Goal: Find specific page/section: Find specific page/section

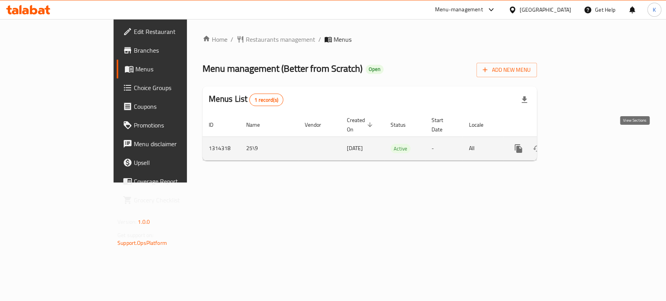
click at [580, 144] on icon "enhanced table" at bounding box center [574, 148] width 9 height 9
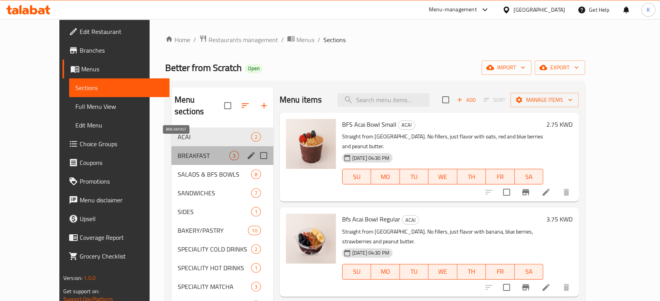
click at [207, 151] on span "BREAKFAST" at bounding box center [204, 155] width 52 height 9
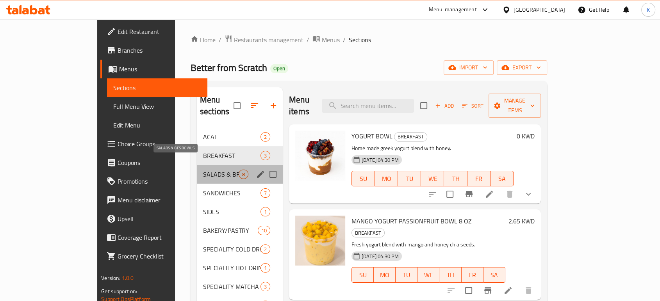
click at [205, 170] on span "SALADS & BFS BOWLS" at bounding box center [221, 174] width 36 height 9
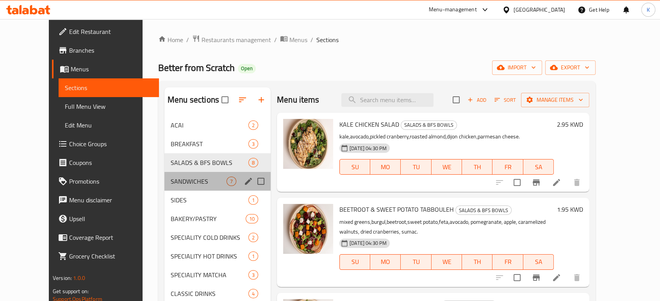
click at [198, 175] on div "SANDWICHES 7" at bounding box center [217, 181] width 106 height 19
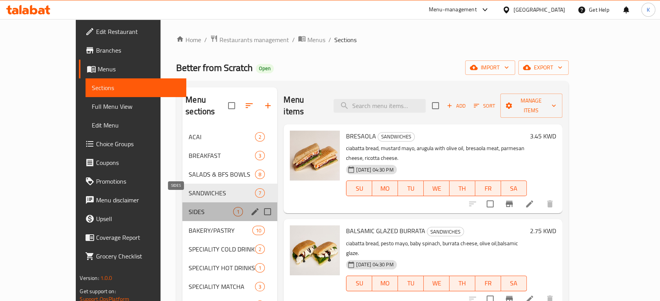
click at [195, 207] on span "SIDES" at bounding box center [211, 211] width 45 height 9
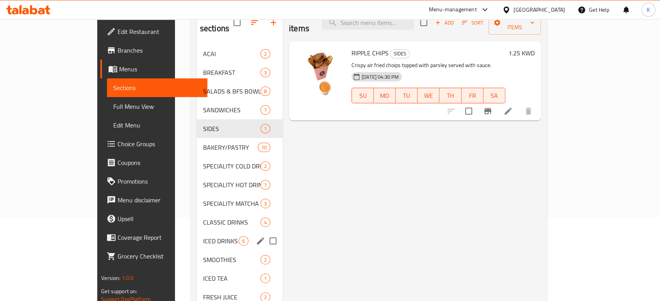
scroll to position [85, 0]
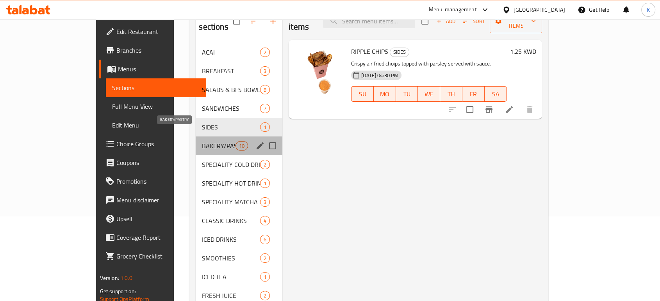
click at [202, 141] on span "BAKERY/PASTRY" at bounding box center [218, 145] width 33 height 9
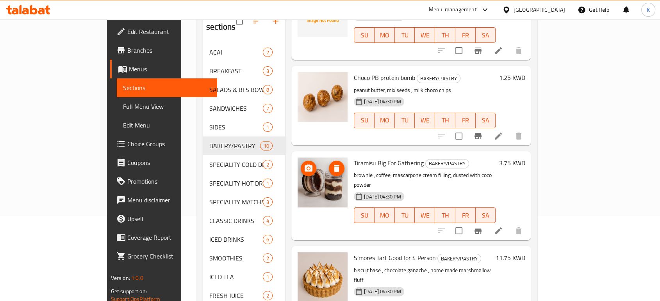
scroll to position [109, 0]
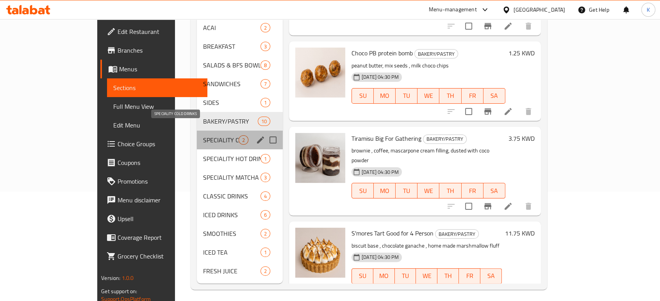
click at [203, 135] on span "SPECIALITY COLD DRINKS" at bounding box center [221, 139] width 36 height 9
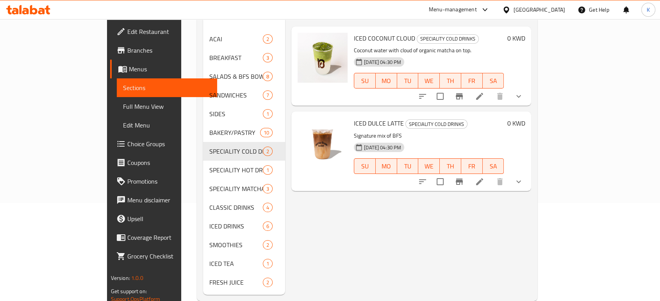
scroll to position [109, 0]
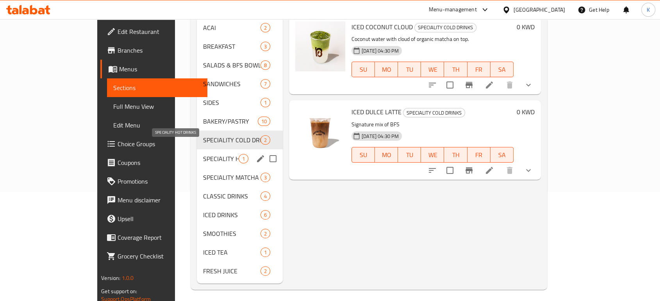
click at [203, 154] on span "SPECIALITY HOT DRINKS" at bounding box center [221, 158] width 36 height 9
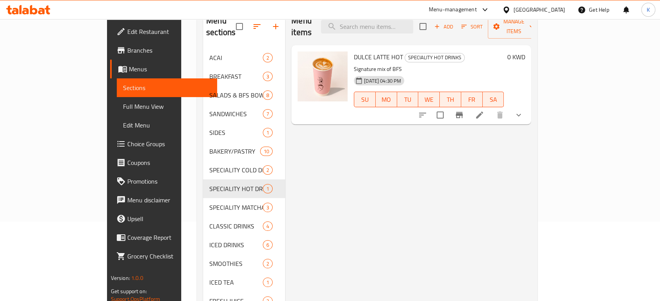
scroll to position [109, 0]
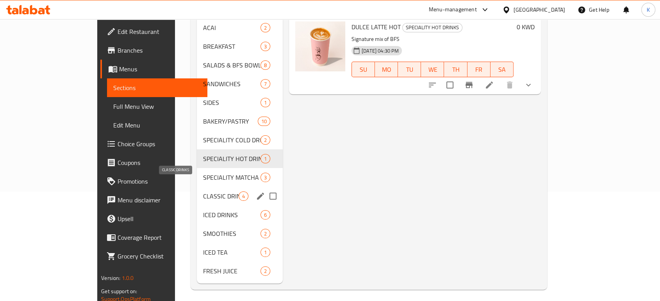
click at [203, 192] on span "CLASSIC DRINKS" at bounding box center [221, 196] width 36 height 9
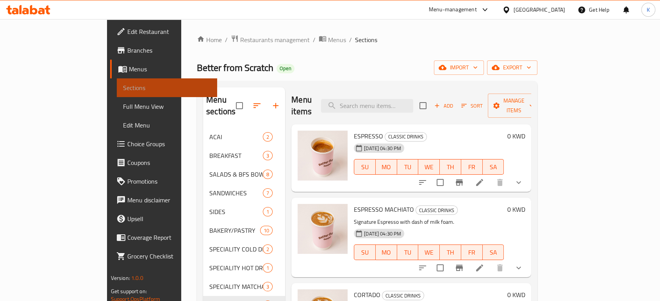
click at [123, 89] on span "Sections" at bounding box center [167, 87] width 88 height 9
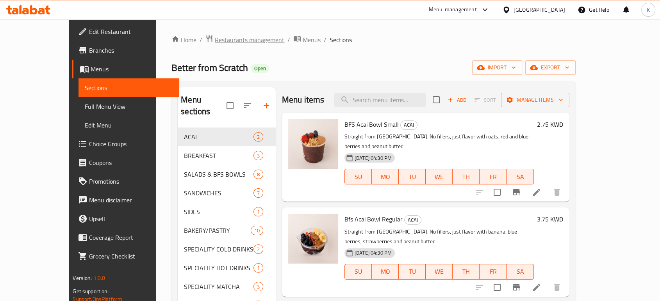
click at [223, 38] on span "Restaurants management" at bounding box center [249, 39] width 69 height 9
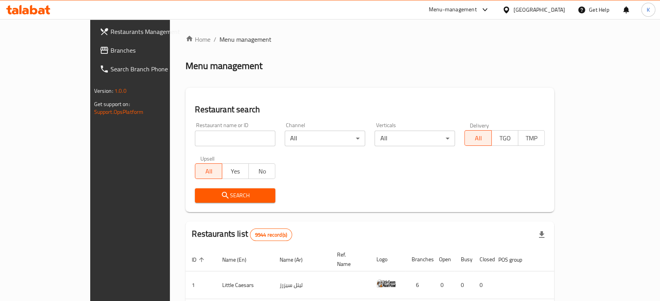
click at [220, 140] on input "search" at bounding box center [235, 139] width 80 height 16
type input "v"
paste input "Better from Scratch"
type input "Better from Scratch"
click at [220, 138] on input "Better from Scratch" at bounding box center [235, 139] width 80 height 16
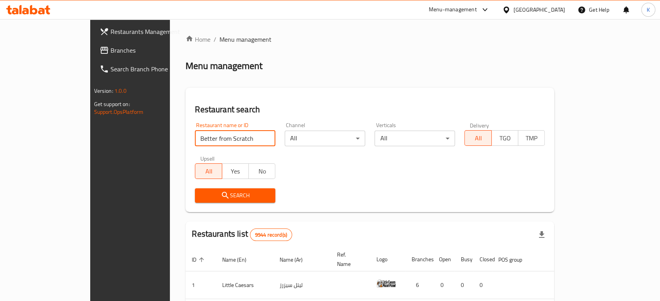
click at [220, 138] on input "Better from Scratch" at bounding box center [235, 139] width 80 height 16
click at [196, 137] on input "search" at bounding box center [235, 139] width 80 height 16
paste input "DIETLY"
type input "DIETLY"
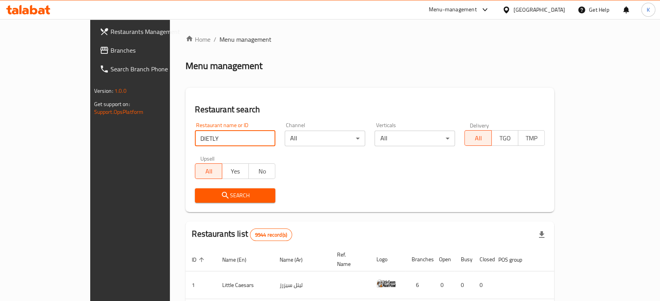
click at [201, 194] on span "Search" at bounding box center [235, 196] width 68 height 10
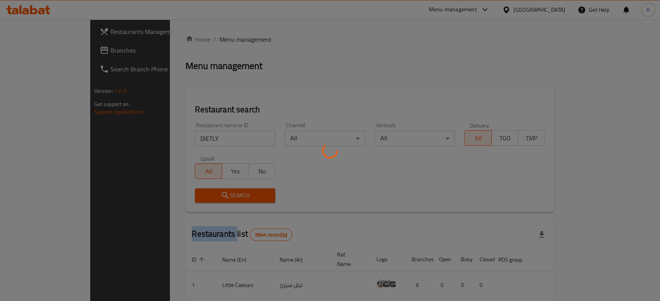
click at [193, 194] on div at bounding box center [330, 150] width 660 height 301
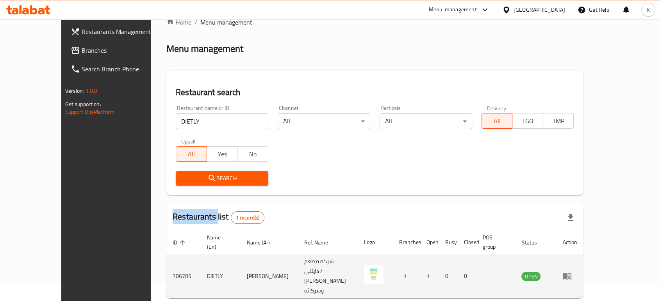
scroll to position [18, 0]
click at [571, 273] on icon "enhanced table" at bounding box center [567, 276] width 9 height 7
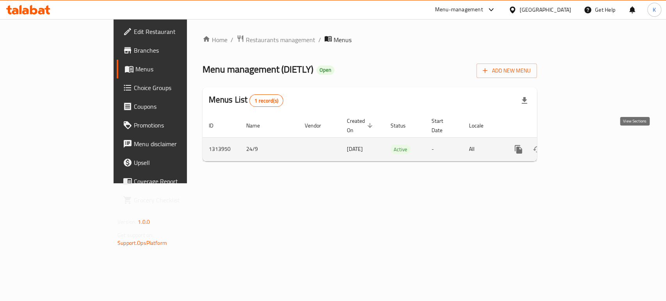
click at [584, 142] on link "enhanced table" at bounding box center [575, 149] width 19 height 19
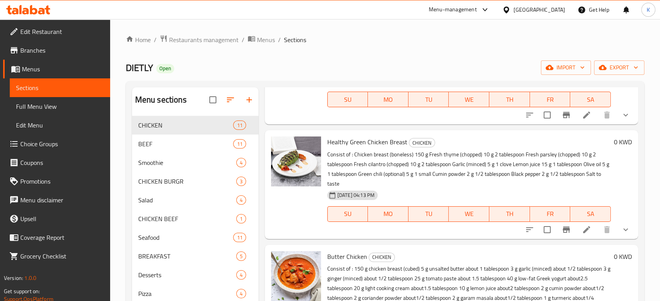
scroll to position [117, 0]
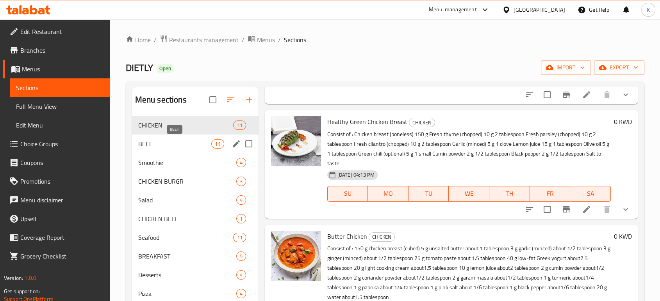
click at [176, 144] on span "BEEF" at bounding box center [174, 143] width 73 height 9
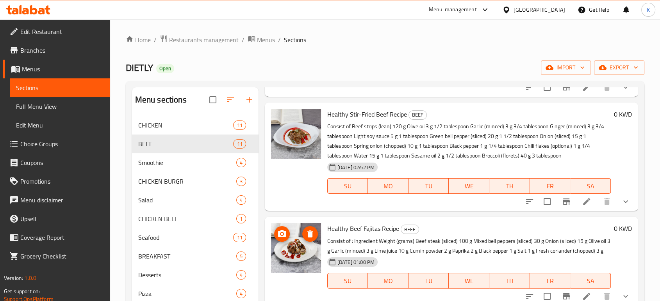
scroll to position [445, 0]
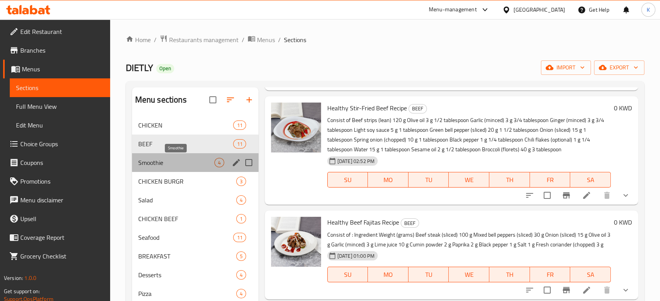
click at [169, 162] on span "Smoothie" at bounding box center [176, 162] width 76 height 9
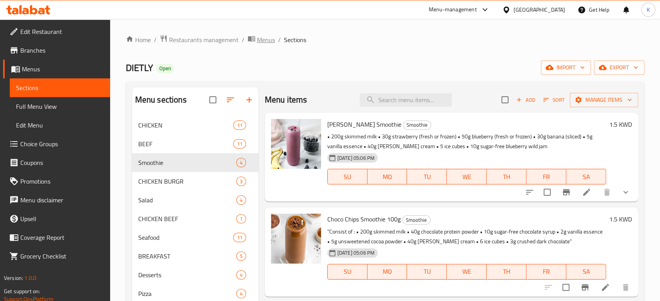
click at [258, 36] on span "Menus" at bounding box center [266, 39] width 18 height 9
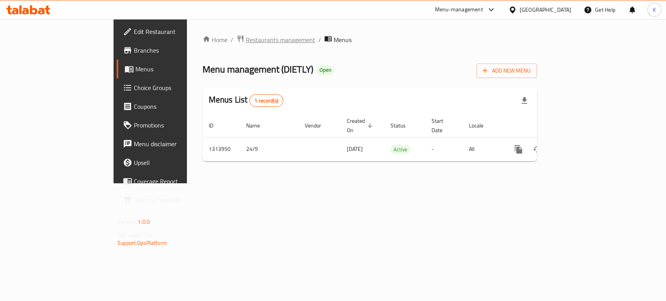
click at [246, 39] on span "Restaurants management" at bounding box center [280, 39] width 69 height 9
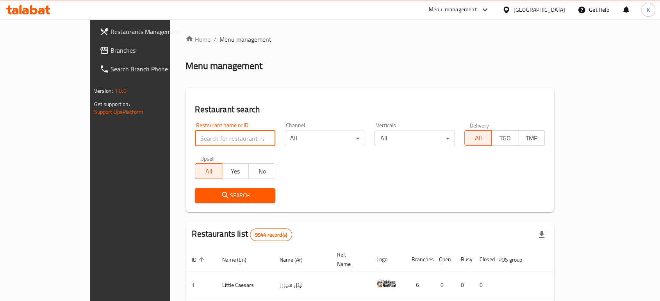
click at [231, 135] on input "search" at bounding box center [235, 139] width 80 height 16
paste input "One Third"
type input "One Third"
click at [210, 199] on span "Search" at bounding box center [235, 196] width 68 height 10
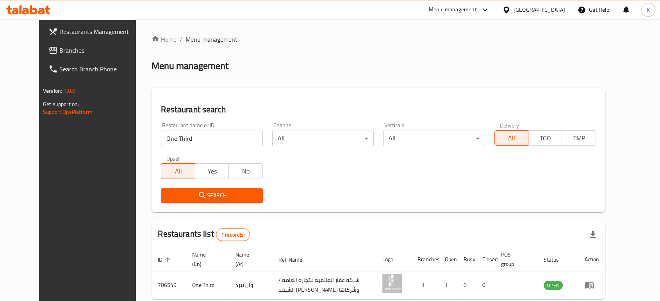
scroll to position [40, 0]
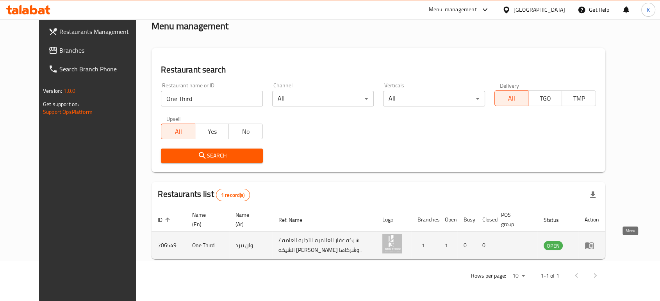
click at [594, 242] on icon "enhanced table" at bounding box center [588, 245] width 9 height 9
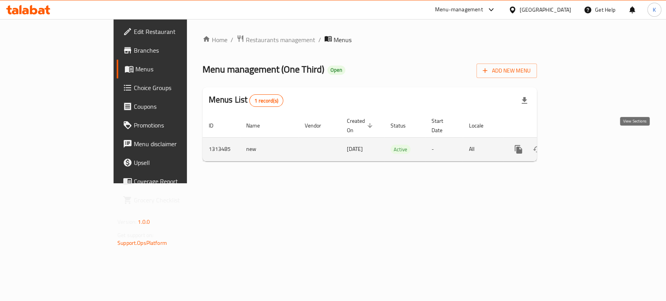
click at [579, 146] on icon "enhanced table" at bounding box center [574, 149] width 7 height 7
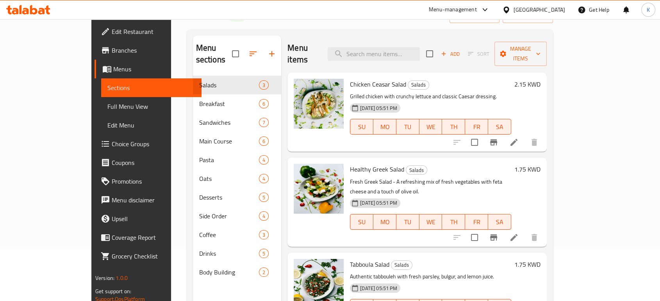
scroll to position [109, 0]
